Goal: Communication & Community: Answer question/provide support

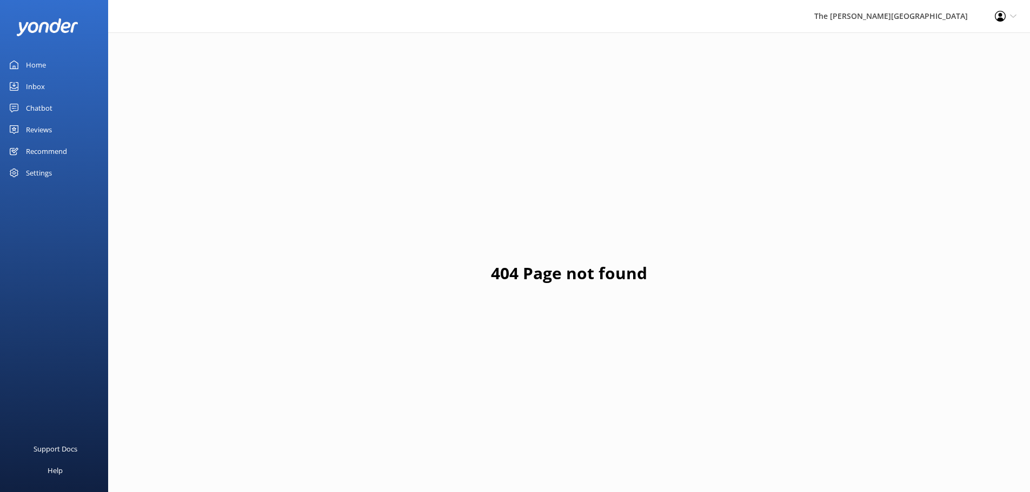
click at [45, 91] on link "Inbox" at bounding box center [54, 87] width 108 height 22
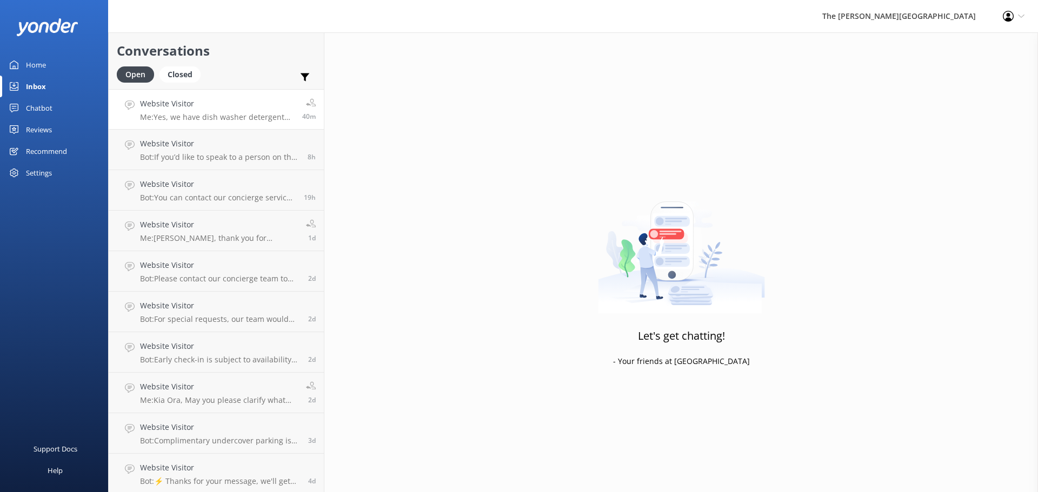
click at [177, 116] on p "Me: Yes, we have dish washer detergent for our guests" at bounding box center [217, 117] width 154 height 10
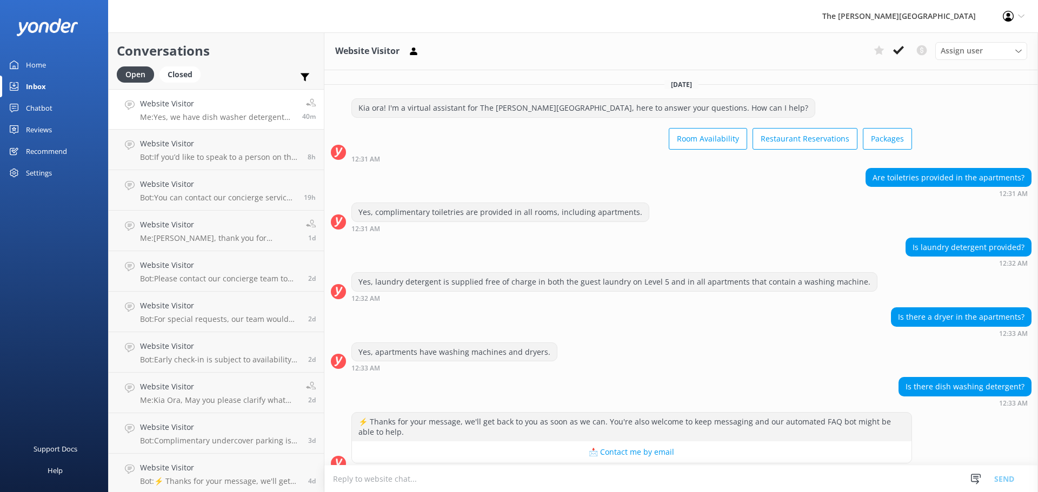
scroll to position [84, 0]
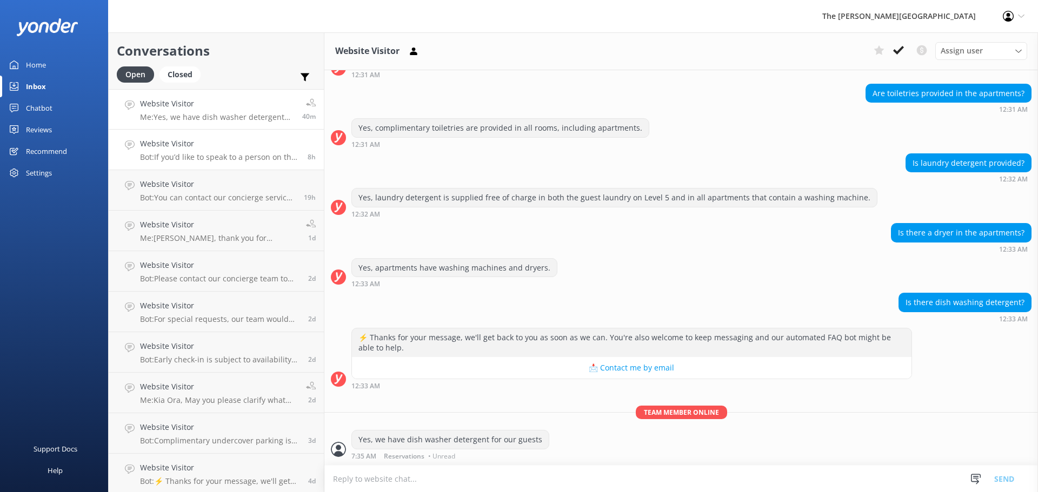
click at [190, 153] on p "Bot: If you’d like to speak to a person on the The [PERSON_NAME] team, please c…" at bounding box center [219, 157] width 159 height 10
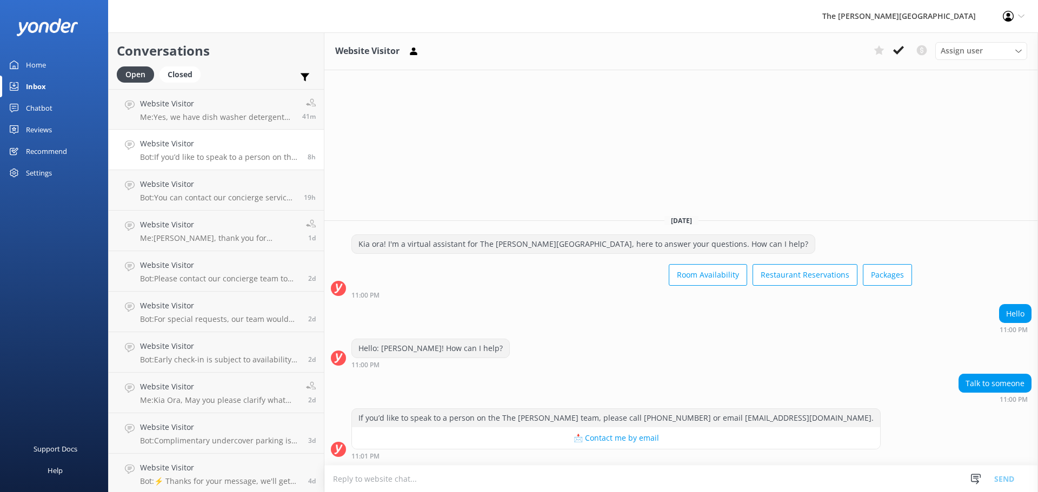
click at [270, 44] on h2 "Conversations" at bounding box center [216, 51] width 199 height 21
click at [250, 204] on link "Website Visitor Bot: You can contact our concierge service for assistance with …" at bounding box center [216, 190] width 215 height 41
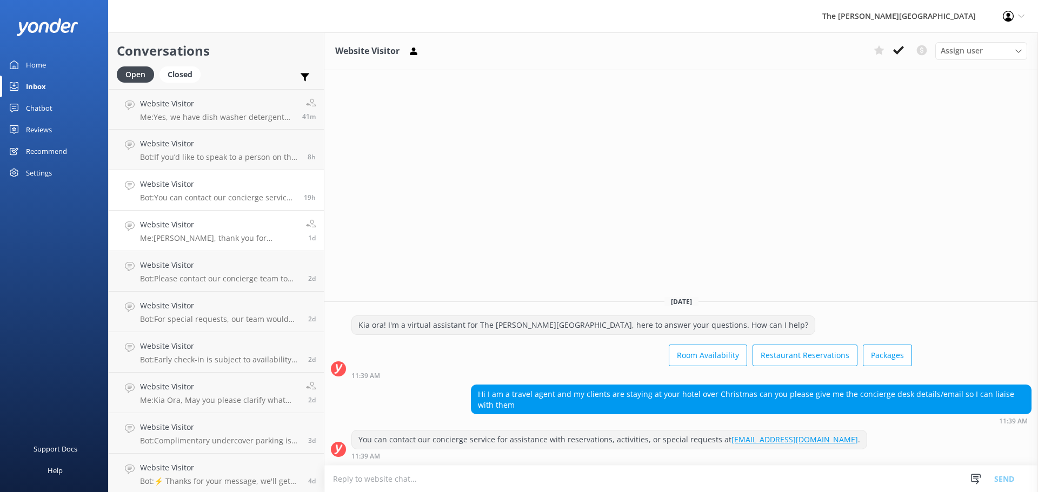
click at [237, 244] on link "Website Visitor Me: [PERSON_NAME], thank you for reaching out to [GEOGRAPHIC_DA…" at bounding box center [216, 231] width 215 height 41
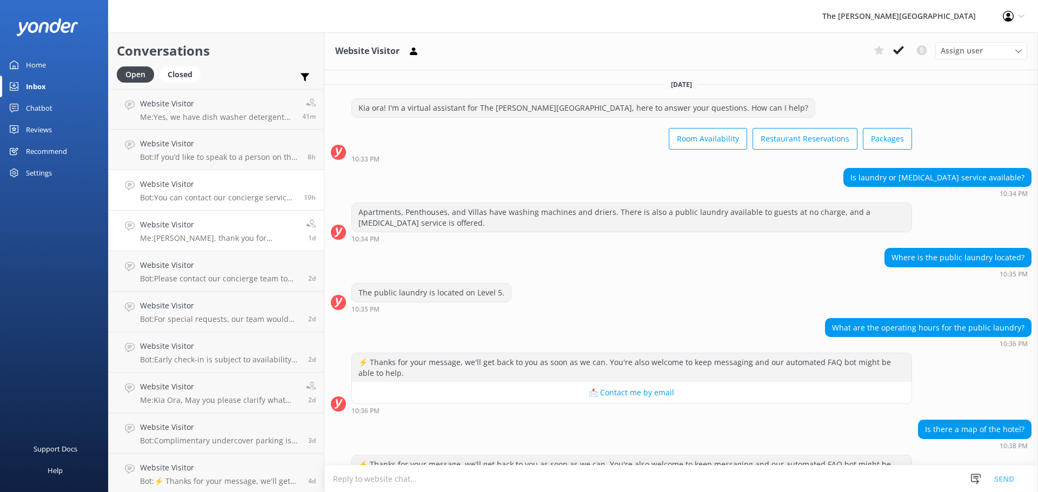
scroll to position [137, 0]
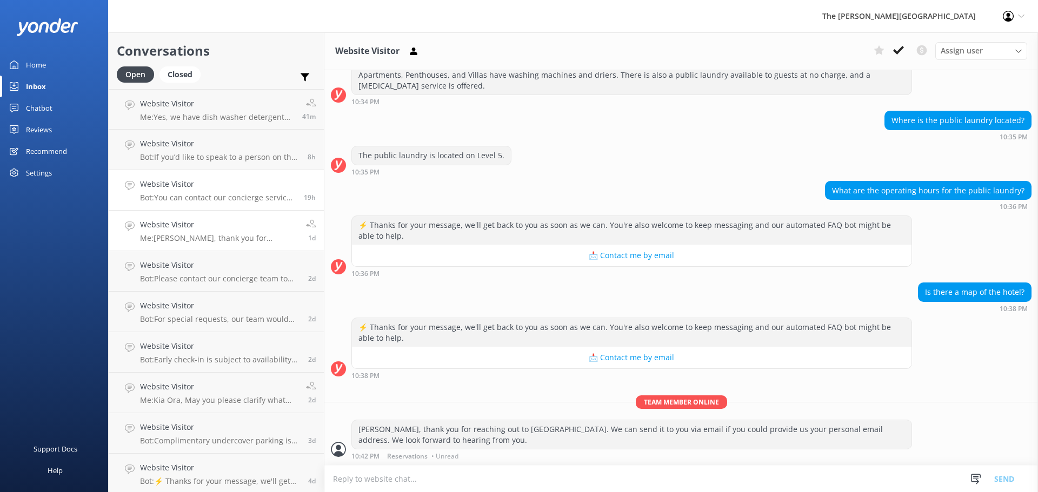
click at [245, 196] on p "Bot: You can contact our concierge service for assistance with reservations, ac…" at bounding box center [218, 198] width 156 height 10
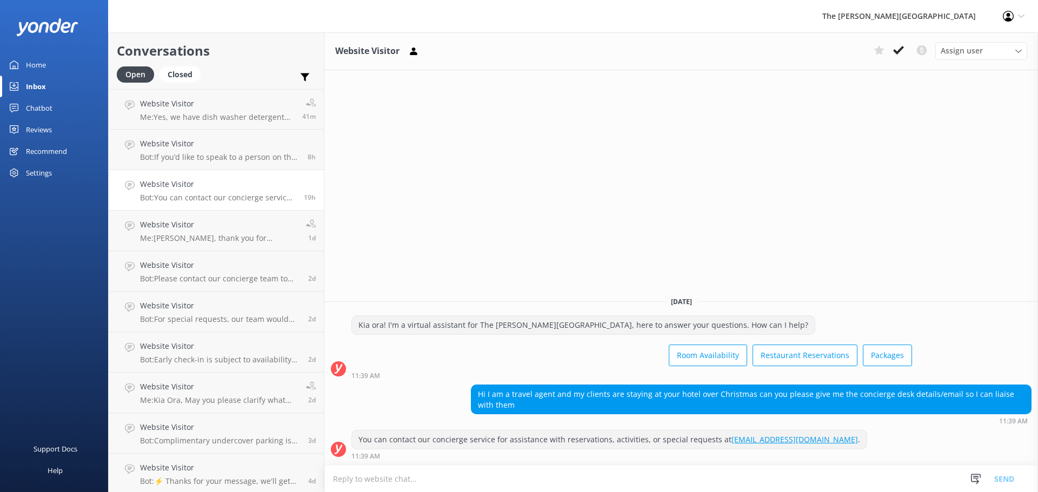
click at [247, 205] on link "Website Visitor Bot: You can contact our concierge service for assistance with …" at bounding box center [216, 190] width 215 height 41
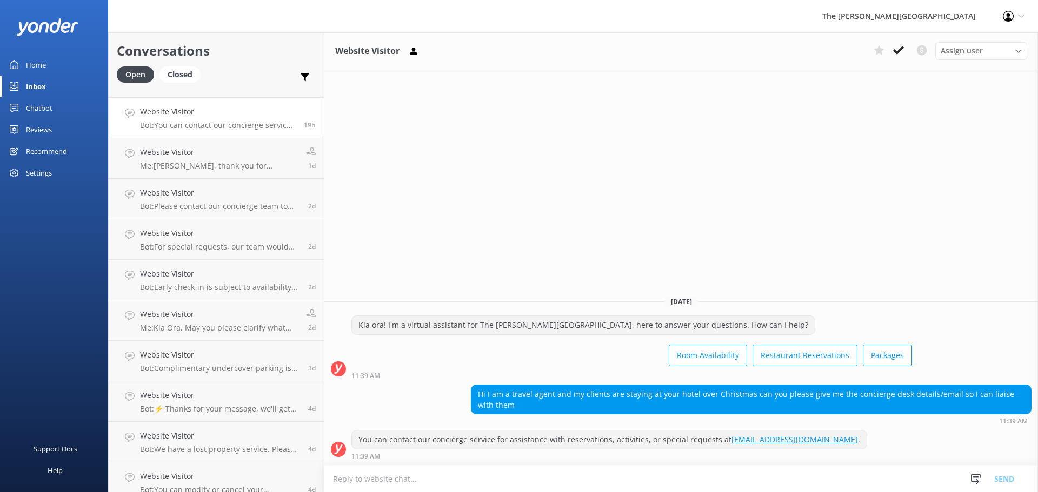
scroll to position [76, 0]
click at [226, 241] on p "Bot: For special requests, our team would love to help create a memorable exper…" at bounding box center [220, 244] width 160 height 10
